Goal: Obtain resource: Obtain resource

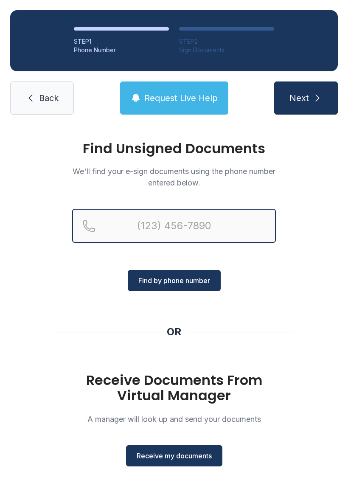
click at [158, 223] on input "Reservation phone number" at bounding box center [174, 226] width 204 height 34
type input "("
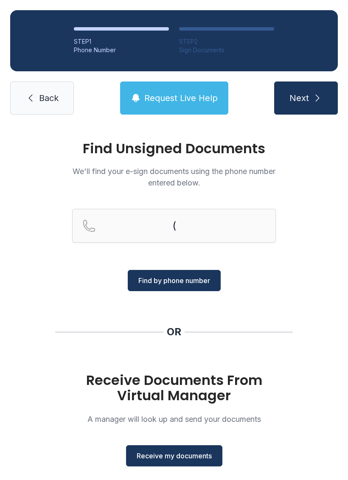
click at [36, 257] on div "Find Unsigned Documents We'll find your e-sign documents using the phone number…" at bounding box center [174, 313] width 348 height 376
click at [167, 458] on span "Receive my documents" at bounding box center [174, 456] width 75 height 10
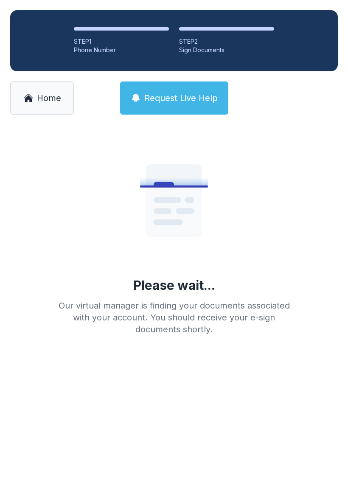
click at [49, 94] on span "Home" at bounding box center [49, 98] width 24 height 12
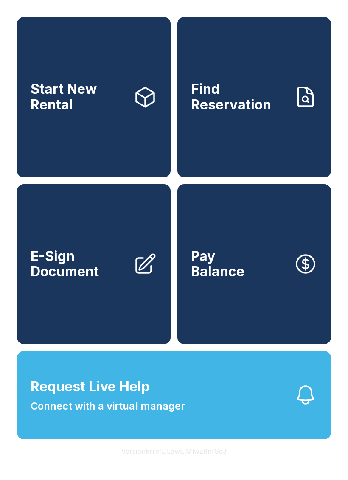
click at [101, 308] on link "E-Sign Document" at bounding box center [94, 264] width 154 height 161
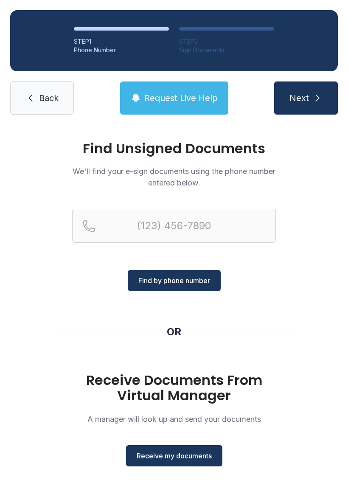
click at [167, 454] on span "Receive my documents" at bounding box center [174, 456] width 75 height 10
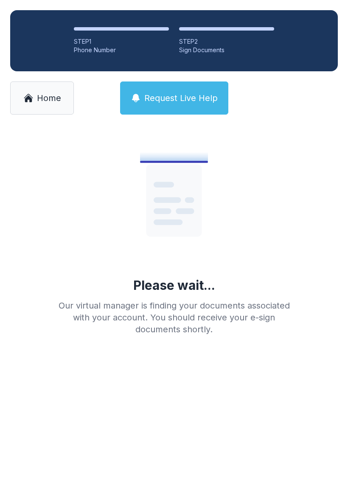
click at [58, 97] on span "Home" at bounding box center [49, 98] width 24 height 12
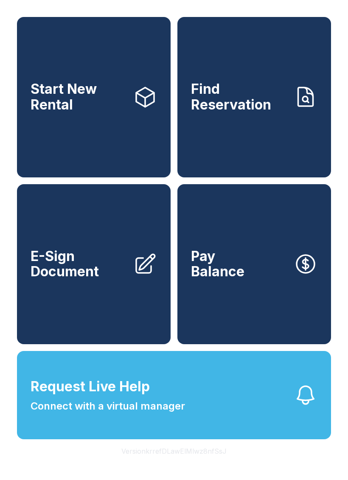
click at [115, 335] on link "E-Sign Document" at bounding box center [94, 264] width 154 height 161
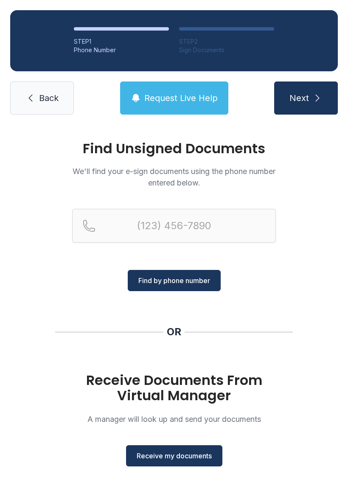
click at [180, 459] on span "Receive my documents" at bounding box center [174, 456] width 75 height 10
